Goal: Task Accomplishment & Management: Complete application form

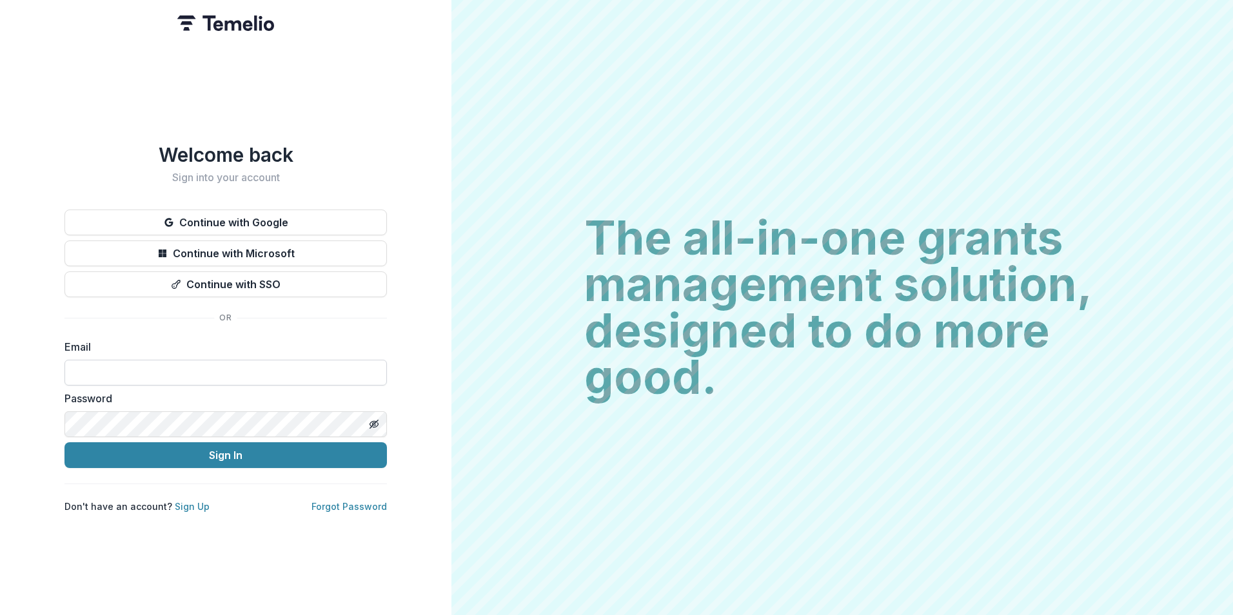
drag, startPoint x: 0, startPoint y: 0, endPoint x: 175, endPoint y: 369, distance: 408.5
click at [175, 369] on input at bounding box center [225, 373] width 322 height 26
type input "**********"
click at [64, 442] on button "Sign In" at bounding box center [225, 455] width 322 height 26
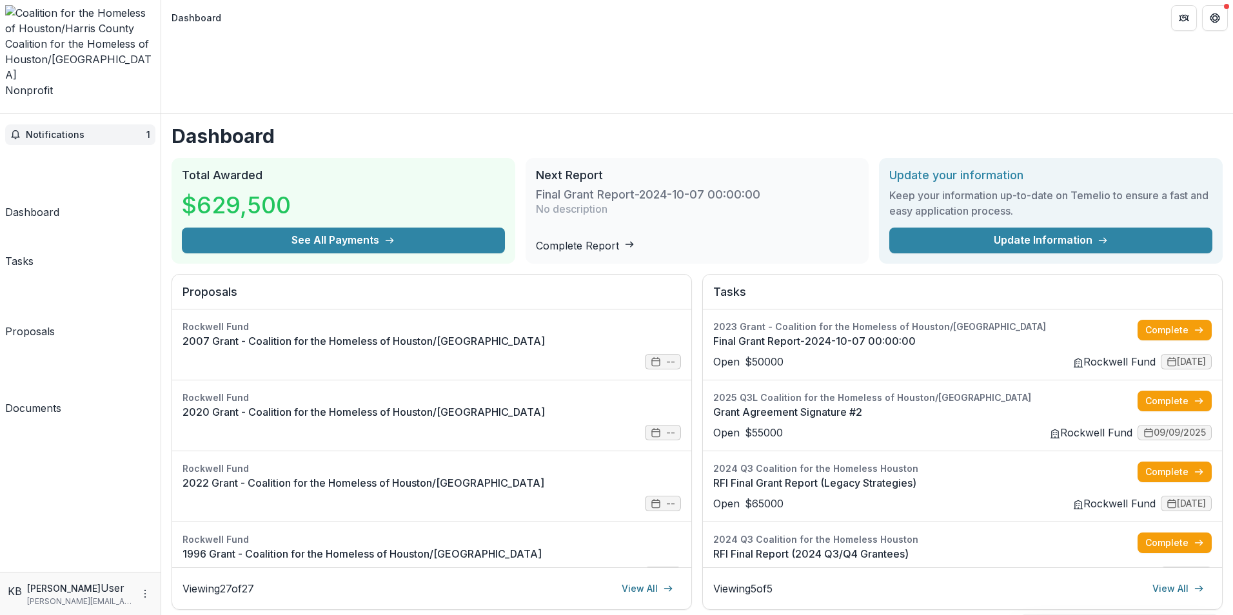
click at [39, 130] on span "Notifications" at bounding box center [86, 135] width 121 height 11
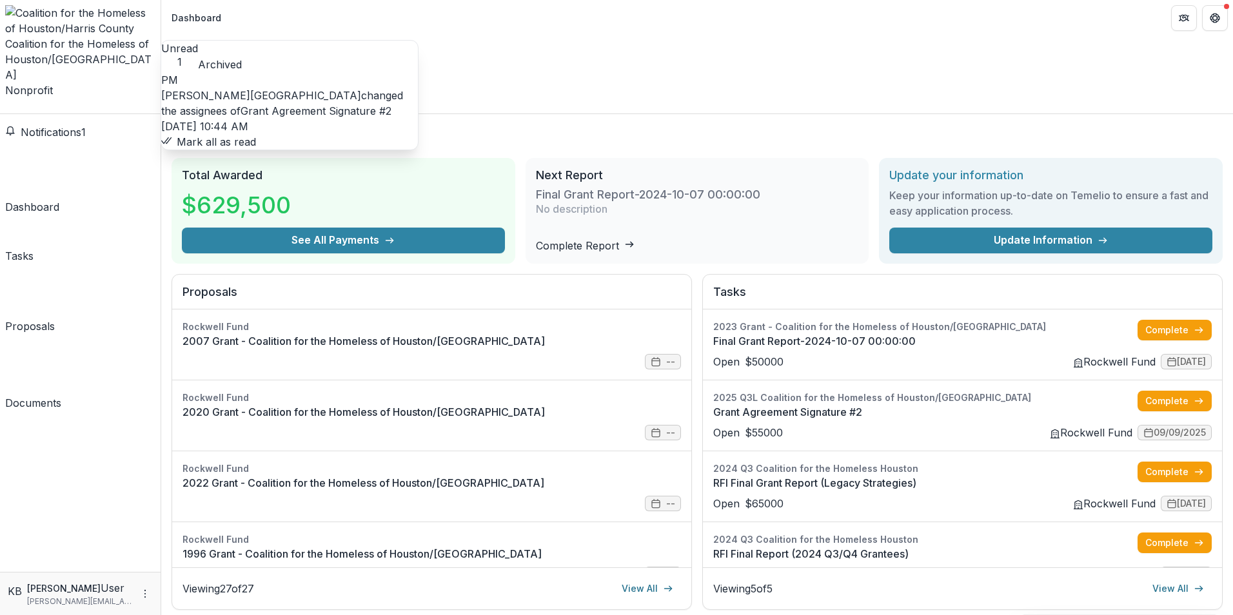
click at [63, 126] on span "Notifications" at bounding box center [51, 132] width 61 height 13
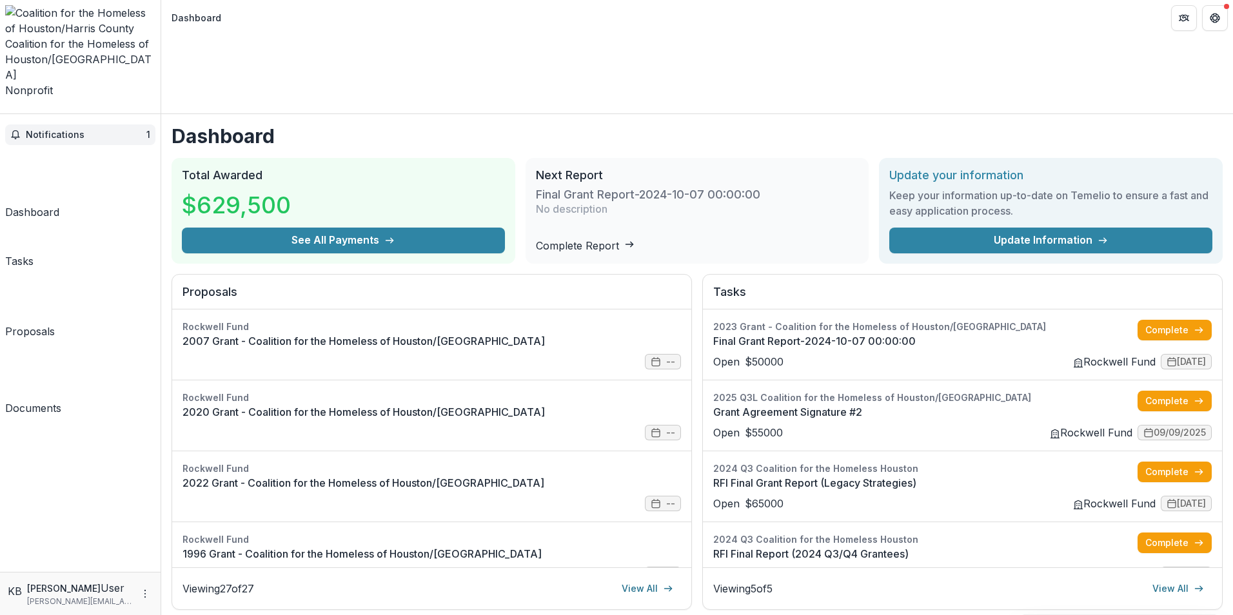
click at [63, 130] on span "Notifications" at bounding box center [86, 135] width 121 height 11
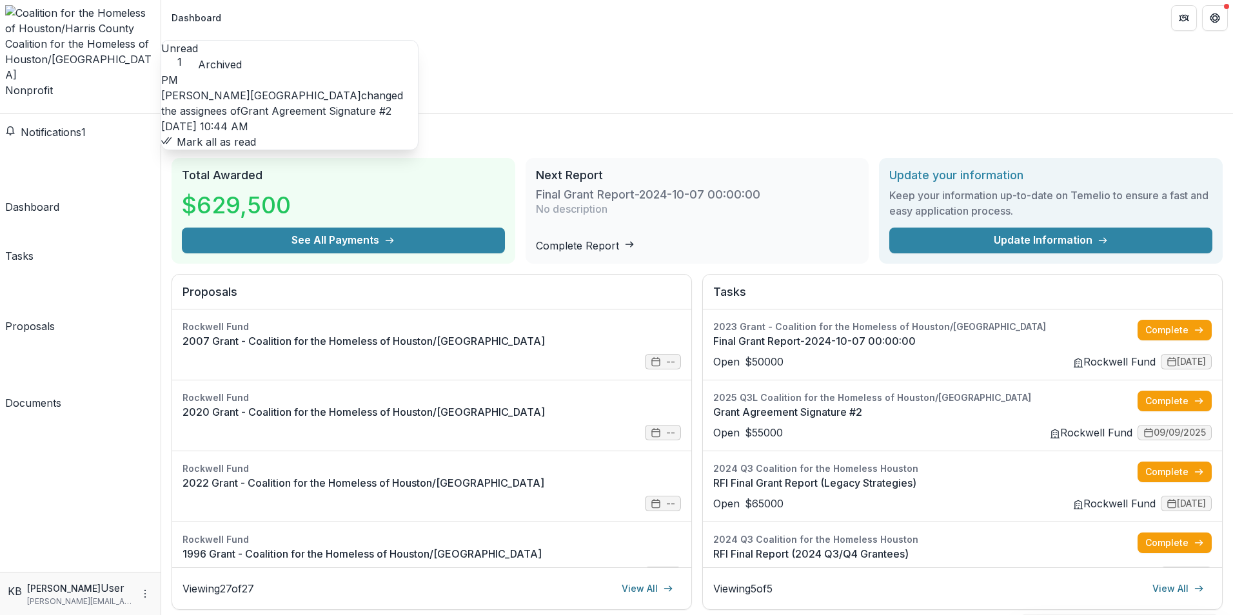
click at [312, 104] on link "Grant Agreement Signature #2" at bounding box center [316, 110] width 151 height 13
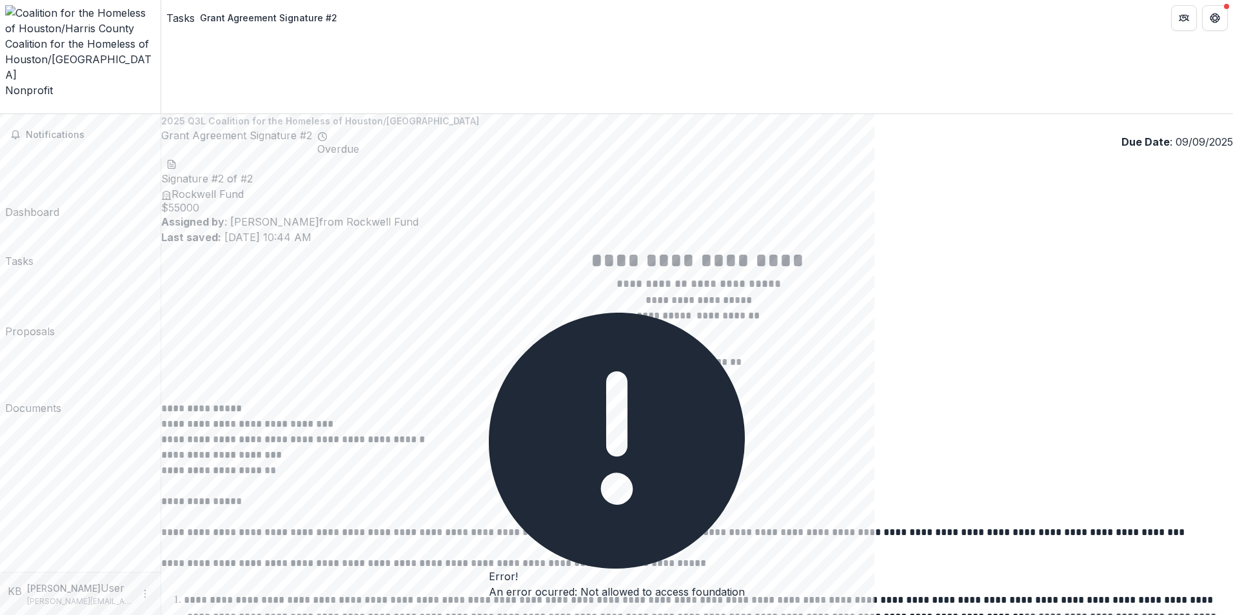
click at [489, 611] on button "Close" at bounding box center [489, 611] width 0 height 0
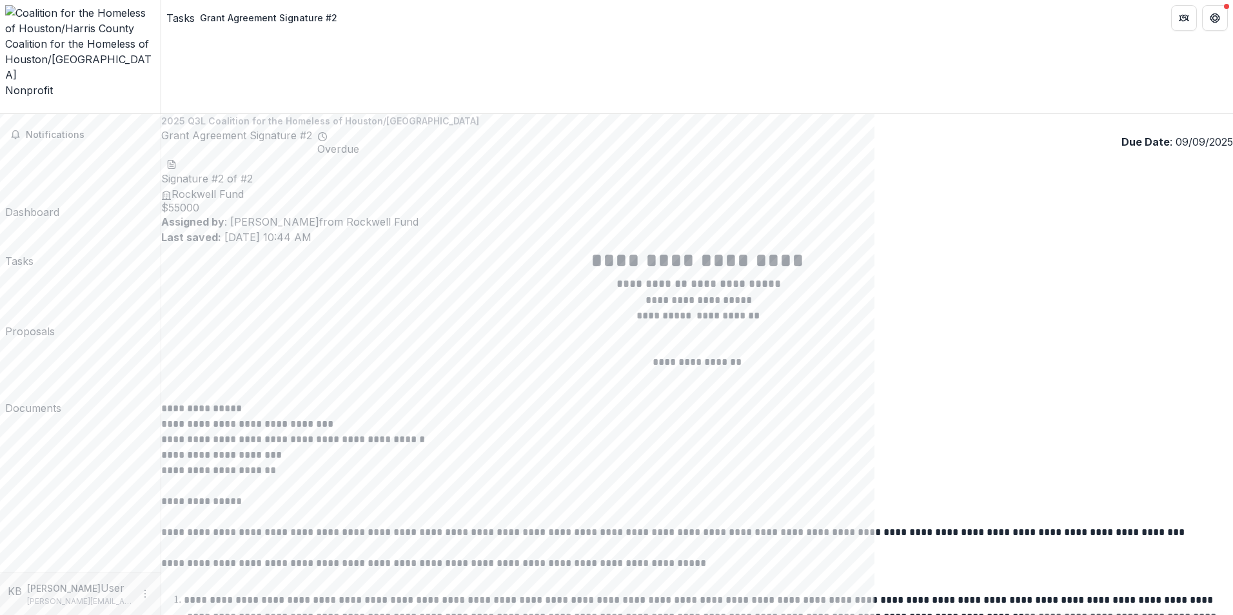
click at [177, 159] on icon "download-word-button" at bounding box center [171, 164] width 10 height 10
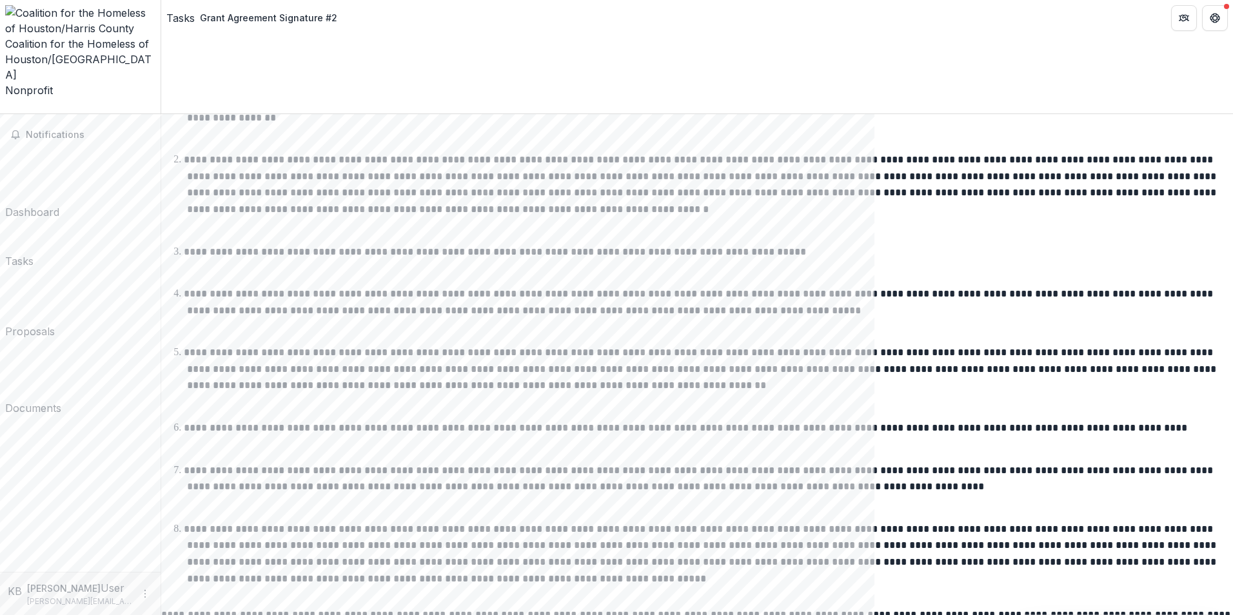
scroll to position [64, 0]
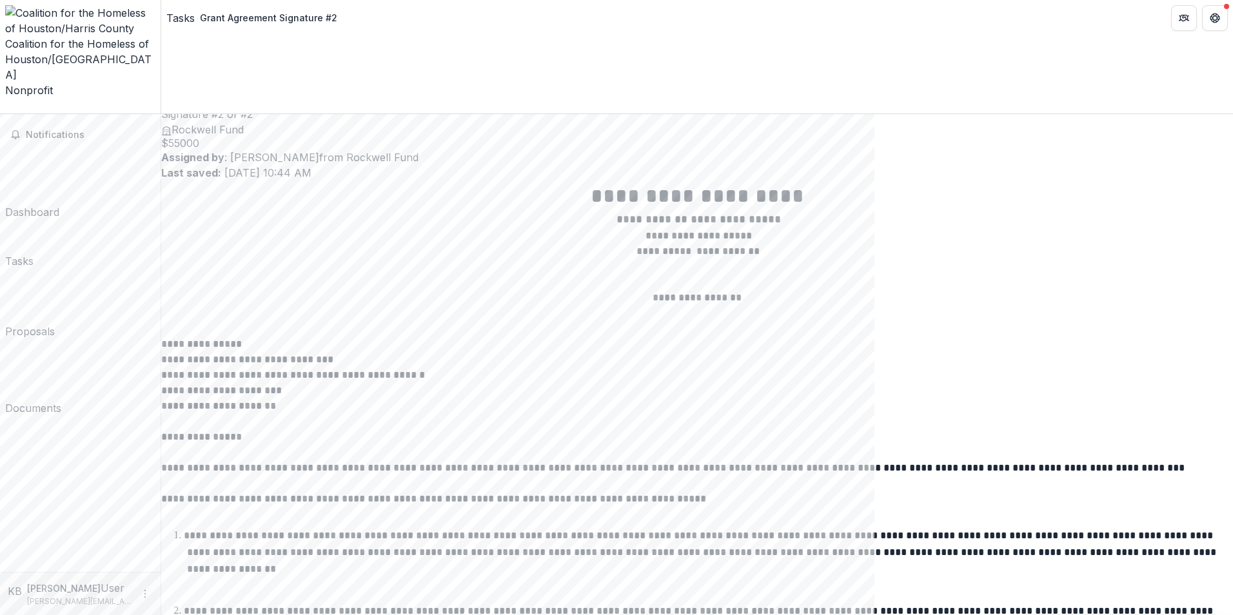
drag, startPoint x: 845, startPoint y: 502, endPoint x: 876, endPoint y: 493, distance: 31.6
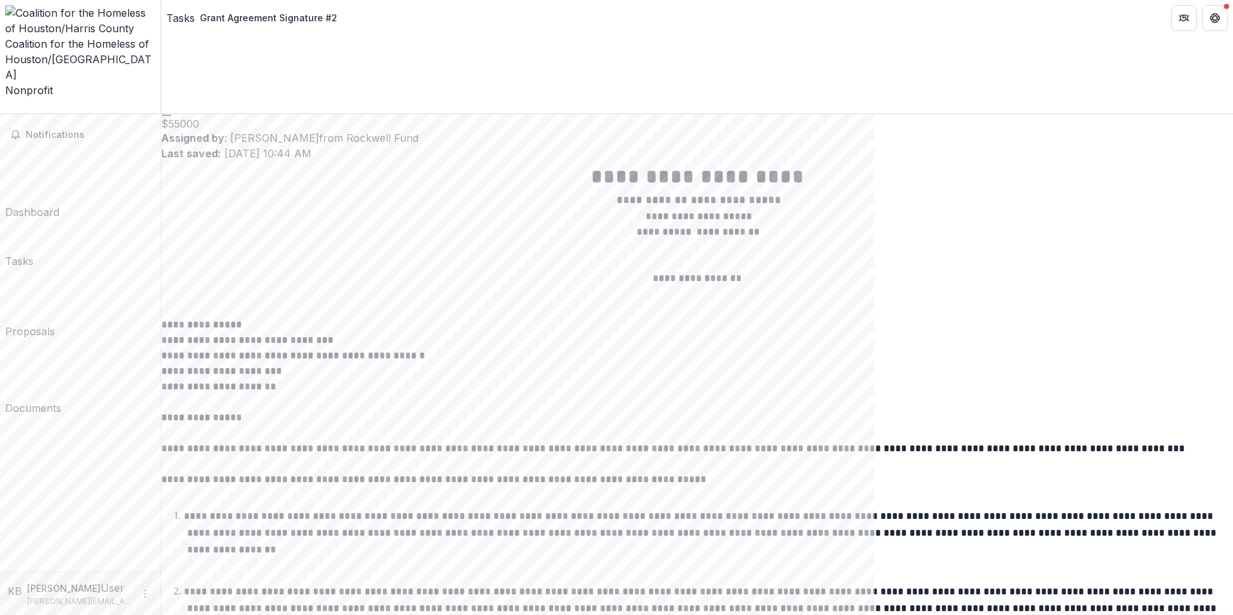
scroll to position [0, 0]
